Goal: Navigation & Orientation: Find specific page/section

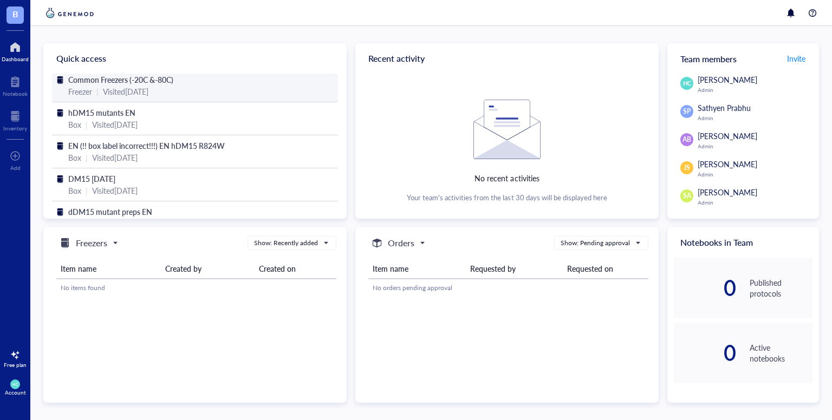
click at [238, 92] on div "Freezer | Visited [DATE]" at bounding box center [195, 92] width 254 height 12
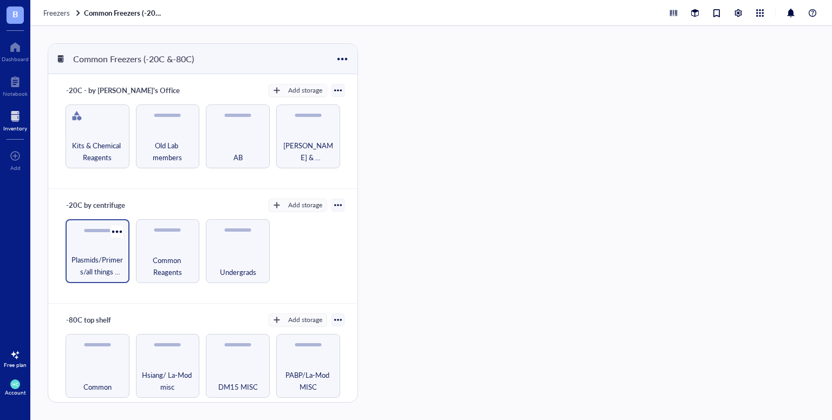
click at [95, 254] on span "Plasmids/Primers/all things nucleic acid" at bounding box center [97, 266] width 53 height 24
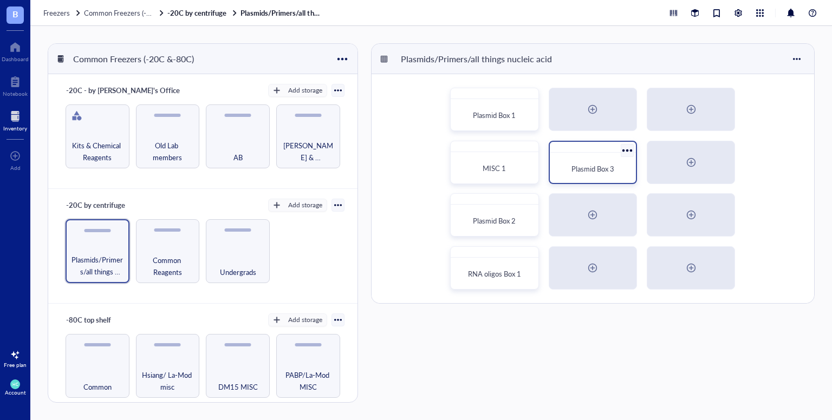
click at [574, 170] on span "Plasmid Box 3" at bounding box center [593, 169] width 43 height 10
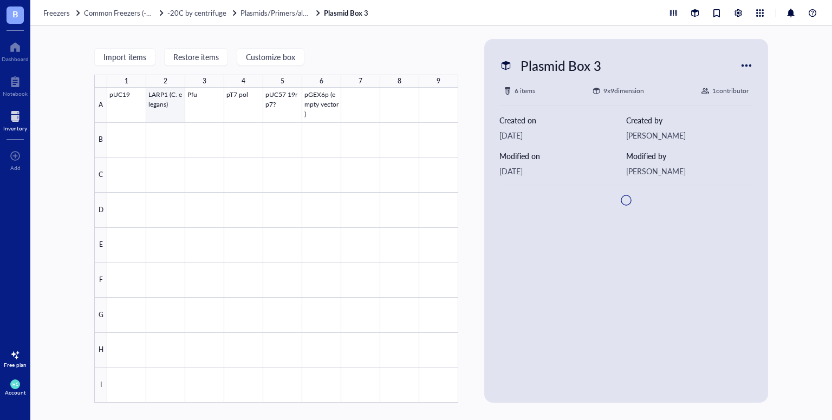
click at [169, 109] on div at bounding box center [282, 245] width 351 height 315
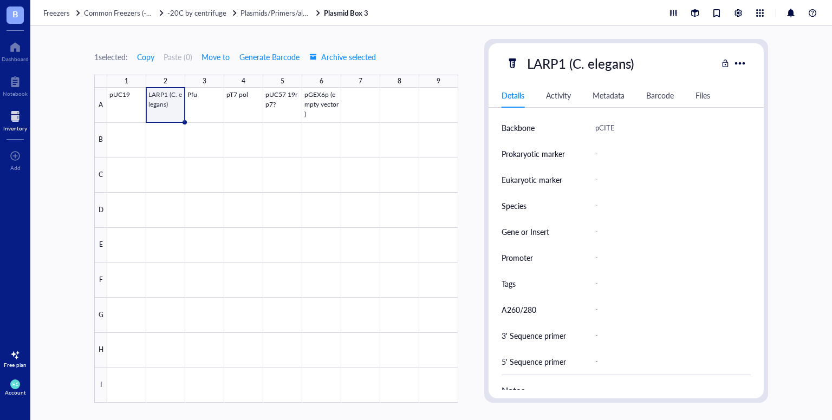
scroll to position [481, 0]
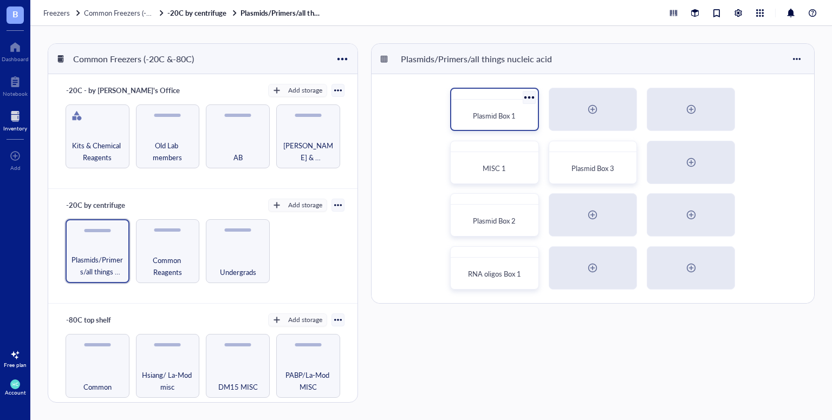
click at [485, 113] on span "Plasmid Box 1" at bounding box center [494, 116] width 43 height 10
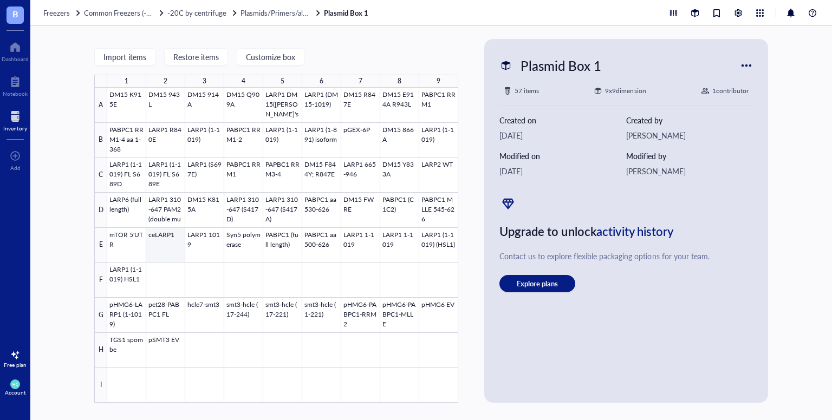
click at [157, 249] on div at bounding box center [282, 245] width 351 height 315
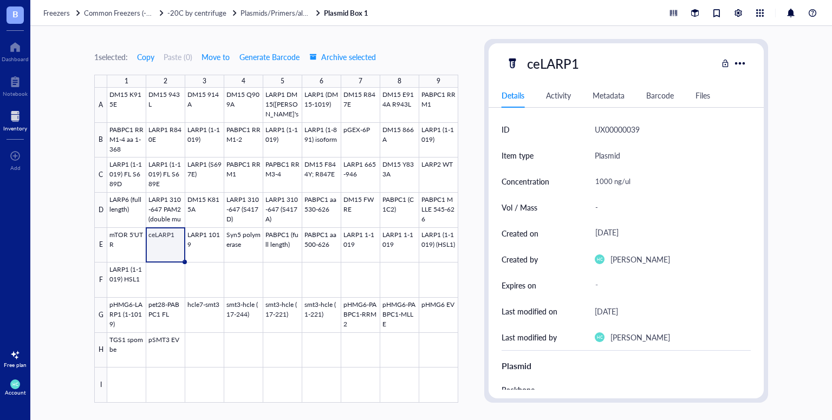
click at [64, 332] on div "1 selected: Copy Paste ( 0 ) Move to Generate Barcode Archive selected 1 2 3 4 …" at bounding box center [431, 223] width 802 height 394
click at [705, 96] on div "Files" at bounding box center [703, 95] width 15 height 12
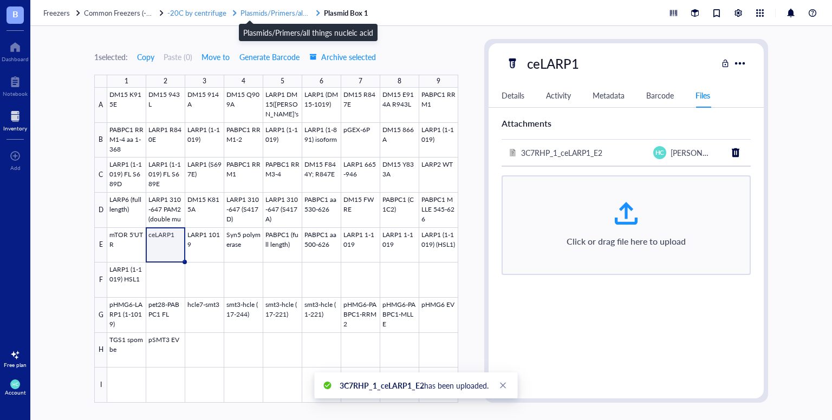
click at [264, 12] on span "Plasmids/Primers/all things nucleic acid" at bounding box center [301, 13] width 121 height 10
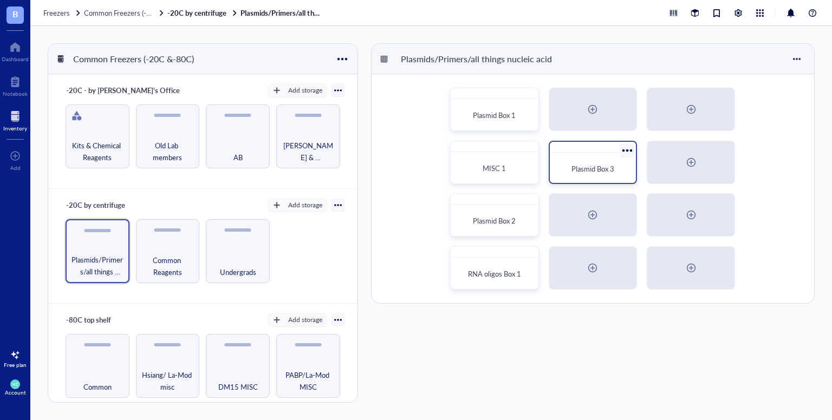
click at [592, 172] on span "Plasmid Box 3" at bounding box center [593, 169] width 43 height 10
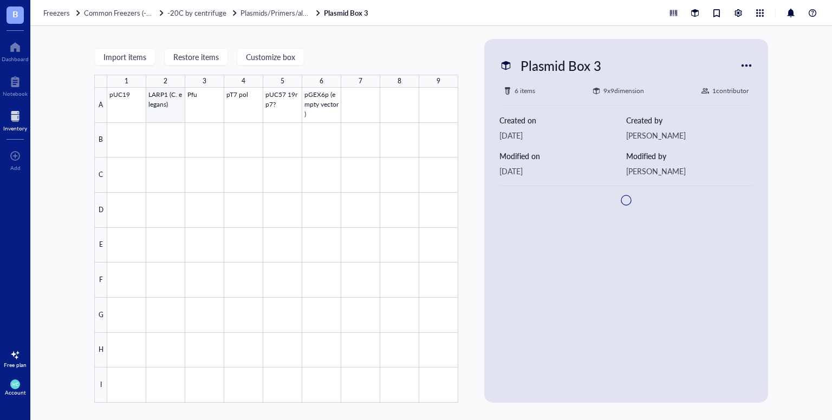
click at [159, 101] on div at bounding box center [282, 245] width 351 height 315
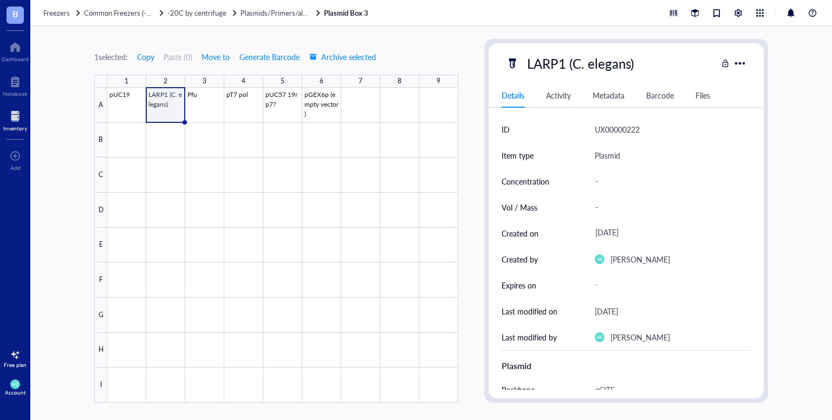
click at [701, 96] on div "Files" at bounding box center [703, 95] width 15 height 12
